Goal: Find specific page/section: Find specific page/section

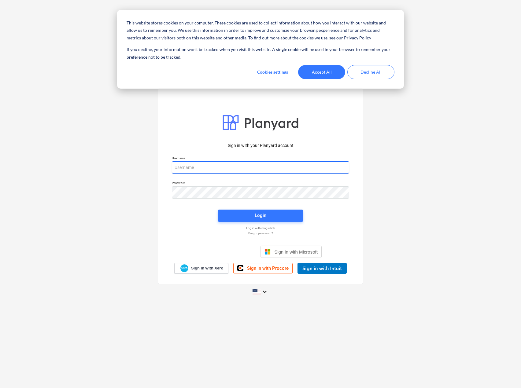
click at [257, 169] on input "email" at bounding box center [260, 167] width 177 height 12
click at [218, 164] on input "email" at bounding box center [259, 167] width 177 height 12
click at [222, 168] on input "email" at bounding box center [259, 167] width 177 height 12
paste input "[EMAIL_ADDRESS][DOMAIN_NAME]"
type input "[EMAIL_ADDRESS][DOMAIN_NAME]"
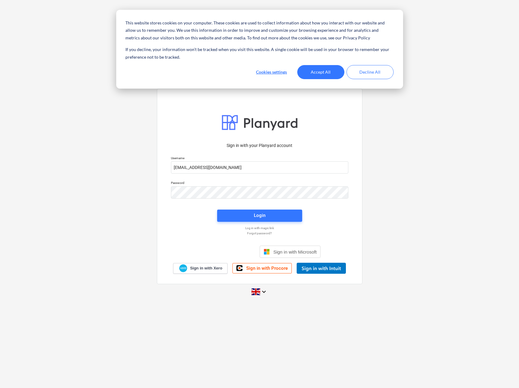
click at [411, 223] on div "Sign in with your Planyard account Username [EMAIL_ADDRESS][DOMAIN_NAME] Passwo…" at bounding box center [259, 194] width 519 height 221
click at [286, 221] on button "Login" at bounding box center [259, 216] width 85 height 12
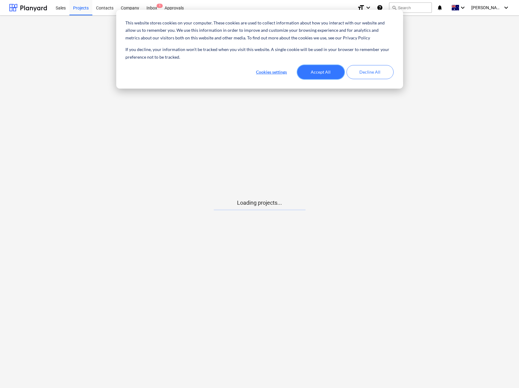
click at [319, 75] on button "Accept All" at bounding box center [320, 72] width 47 height 14
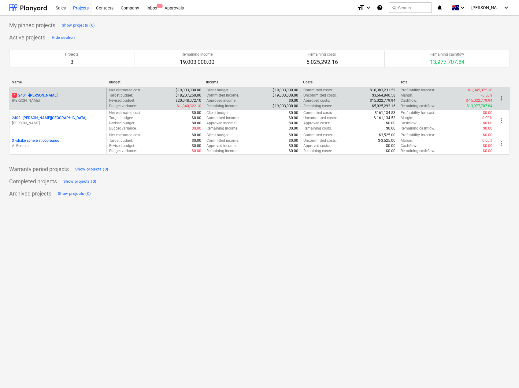
click at [44, 96] on p "4 2401 - [PERSON_NAME]" at bounding box center [35, 95] width 46 height 5
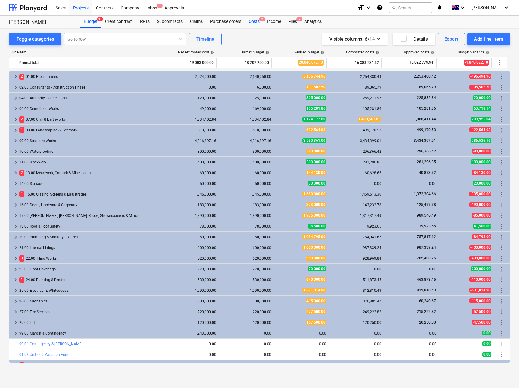
click at [255, 22] on div "Costs 2" at bounding box center [254, 22] width 18 height 12
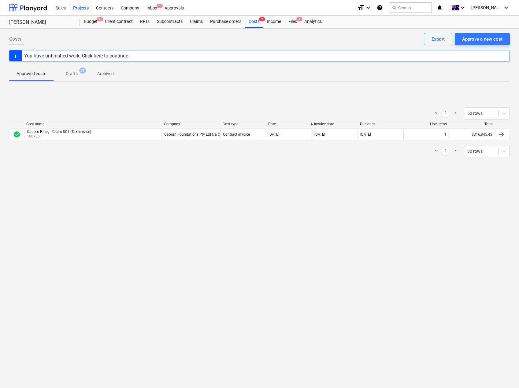
click at [69, 74] on p "Drafts" at bounding box center [72, 74] width 12 height 6
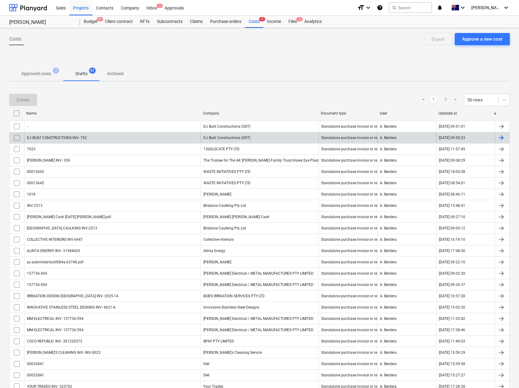
click at [143, 141] on div "DJ BUILT CONSTRUCTIONS INV- 792" at bounding box center [112, 138] width 176 height 10
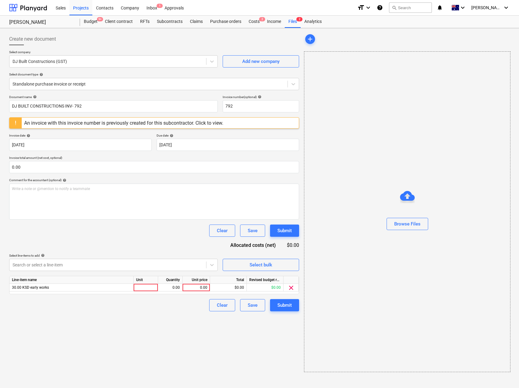
click at [207, 124] on div "An invoice with this invoice number is previously created for this subcontracto…" at bounding box center [123, 123] width 199 height 6
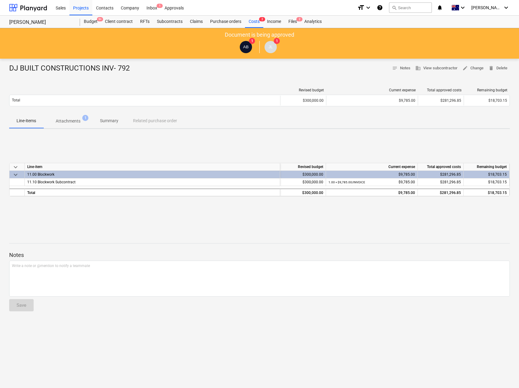
click at [72, 125] on span "Attachments 1" at bounding box center [67, 121] width 49 height 11
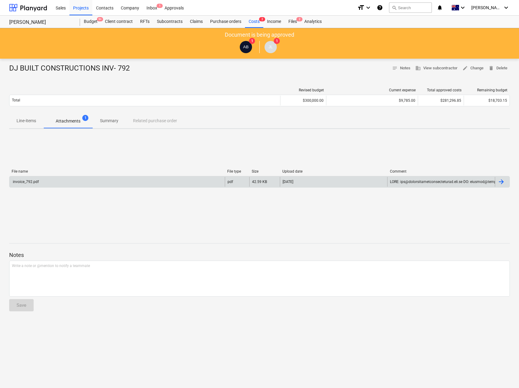
click at [165, 177] on div "invoice_792.pdf" at bounding box center [116, 182] width 215 height 10
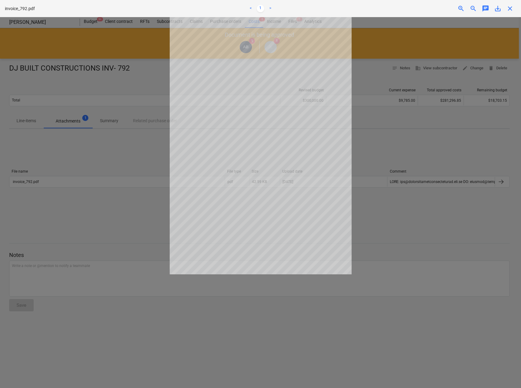
click at [125, 235] on div at bounding box center [260, 202] width 521 height 371
click at [508, 9] on span "close" at bounding box center [509, 8] width 7 height 7
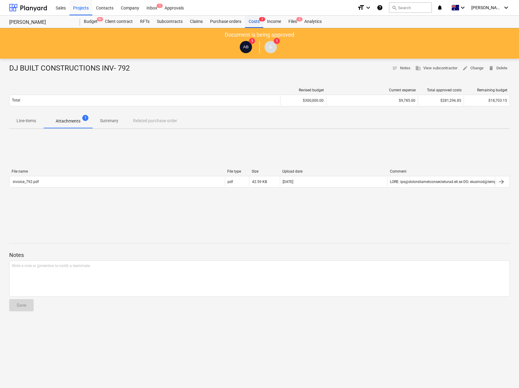
click at [255, 24] on div "Costs 2" at bounding box center [254, 22] width 18 height 12
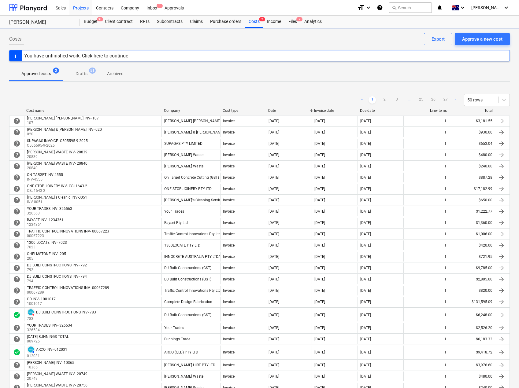
click at [81, 75] on p "Drafts" at bounding box center [82, 74] width 12 height 6
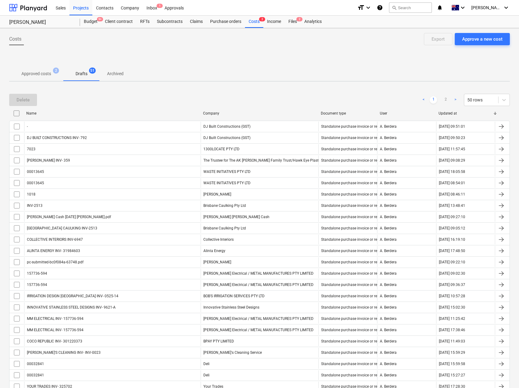
click at [215, 115] on div "Company" at bounding box center [259, 113] width 113 height 4
checkbox input "false"
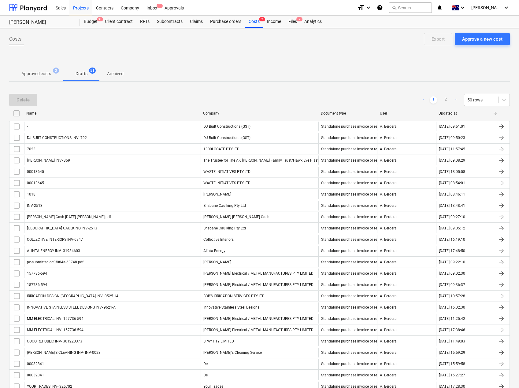
checkbox input "false"
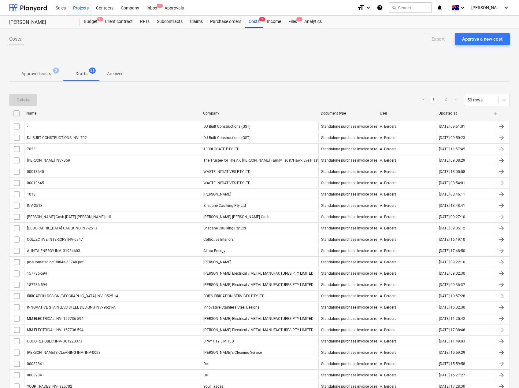
checkbox input "false"
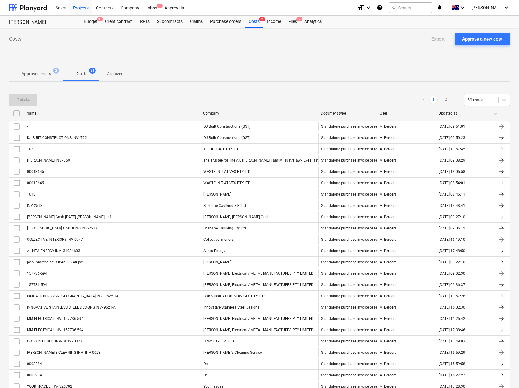
checkbox input "false"
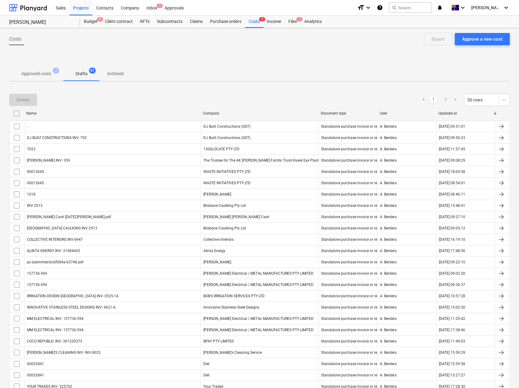
checkbox input "false"
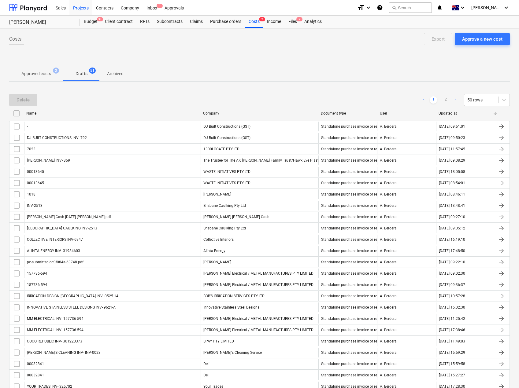
checkbox input "false"
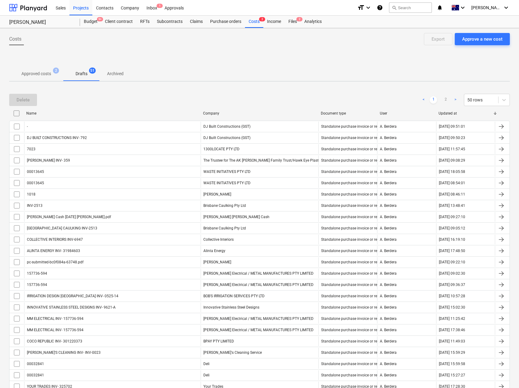
checkbox input "false"
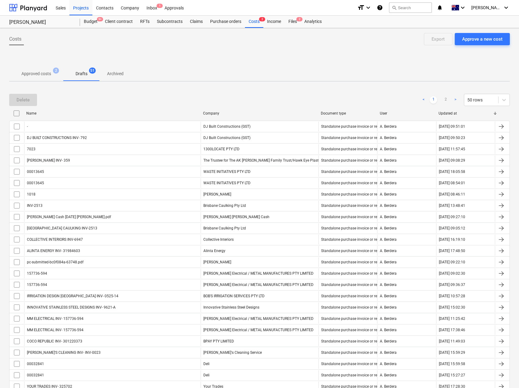
checkbox input "false"
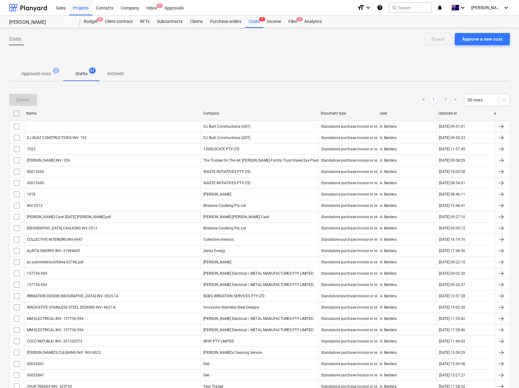
checkbox input "false"
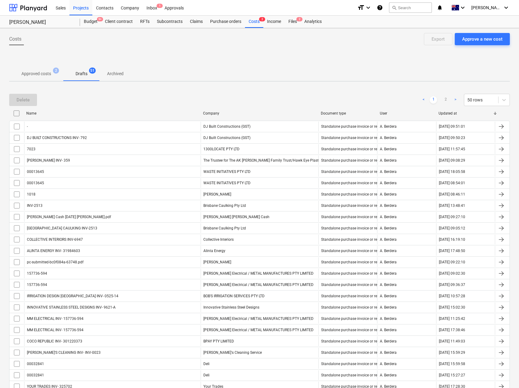
checkbox input "false"
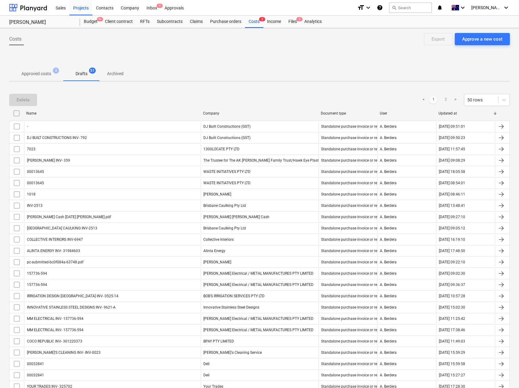
checkbox input "false"
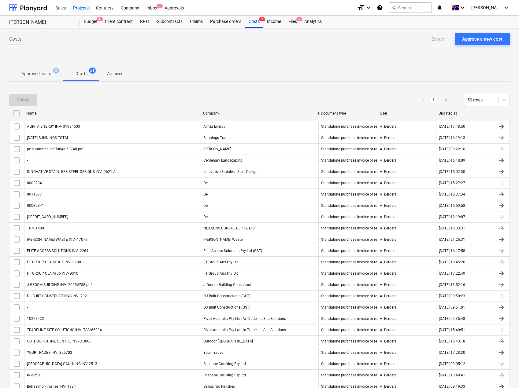
click at [118, 76] on p "Archived" at bounding box center [115, 74] width 17 height 6
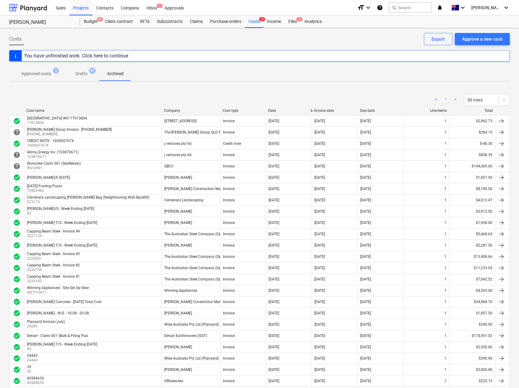
click at [173, 110] on div "Company" at bounding box center [191, 111] width 54 height 4
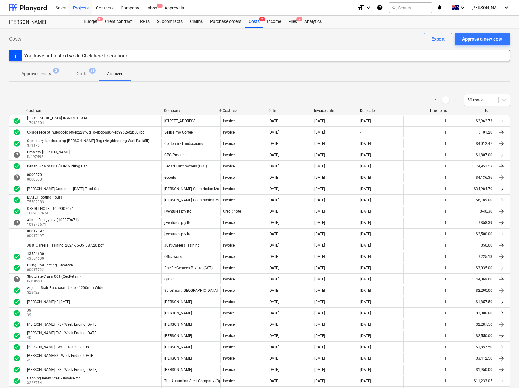
click at [173, 110] on div "Company" at bounding box center [191, 111] width 54 height 4
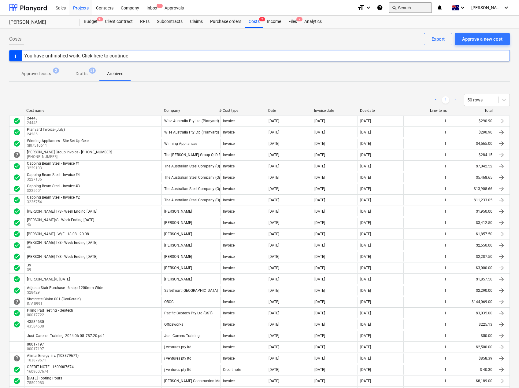
click at [409, 6] on button "search Search" at bounding box center [410, 7] width 43 height 10
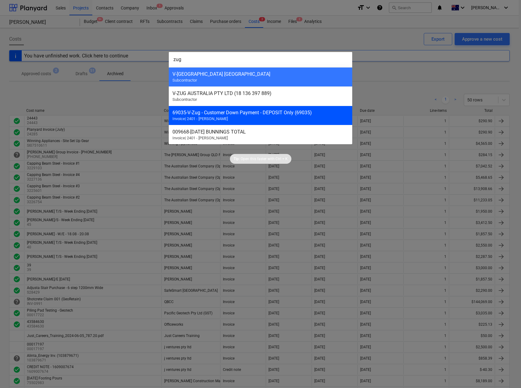
type input "zug"
click at [207, 110] on div "69035 - V-Zug - Customer Down Payment - DEPOSIT Only (69035)" at bounding box center [260, 113] width 176 height 6
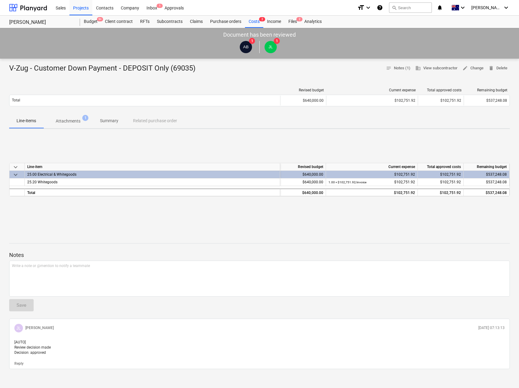
click at [74, 123] on p "Attachments" at bounding box center [68, 121] width 25 height 6
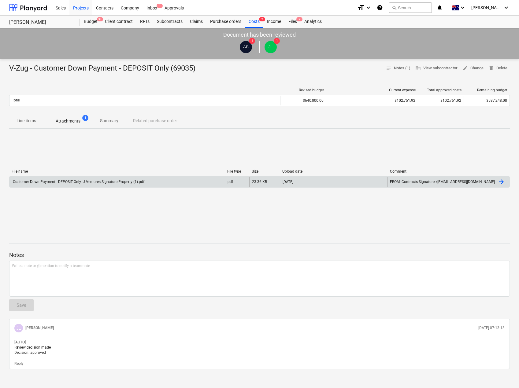
click at [112, 180] on div "Customer Down Payment - DEPOSIT Only- J Ventures-Signature Property (1).pdf" at bounding box center [78, 182] width 132 height 4
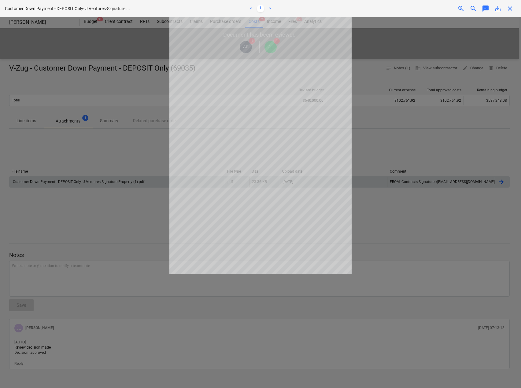
click at [509, 11] on span "close" at bounding box center [509, 8] width 7 height 7
